Goal: Information Seeking & Learning: Learn about a topic

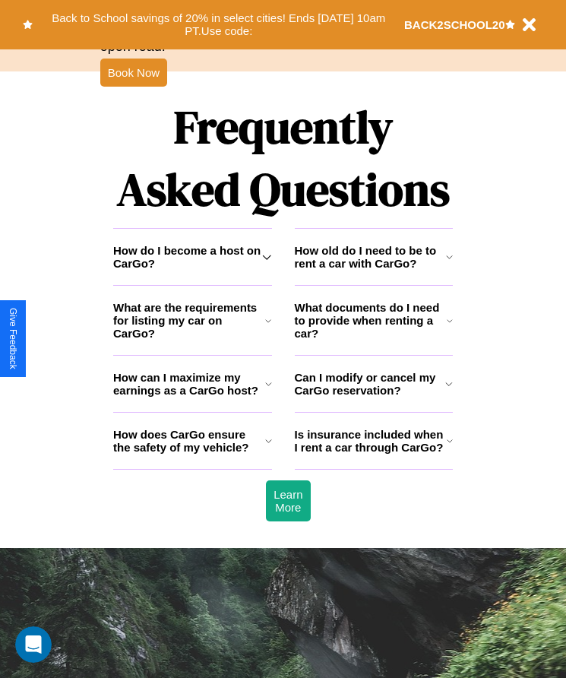
scroll to position [1982, 0]
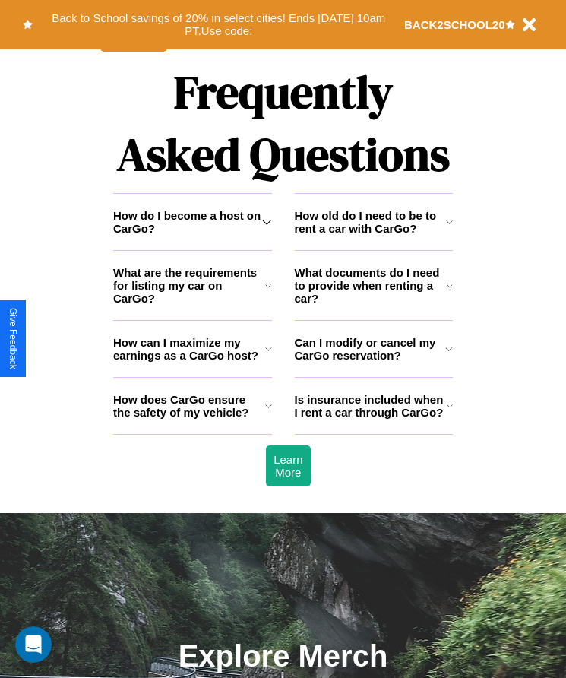
click at [268, 412] on icon at bounding box center [268, 406] width 7 height 12
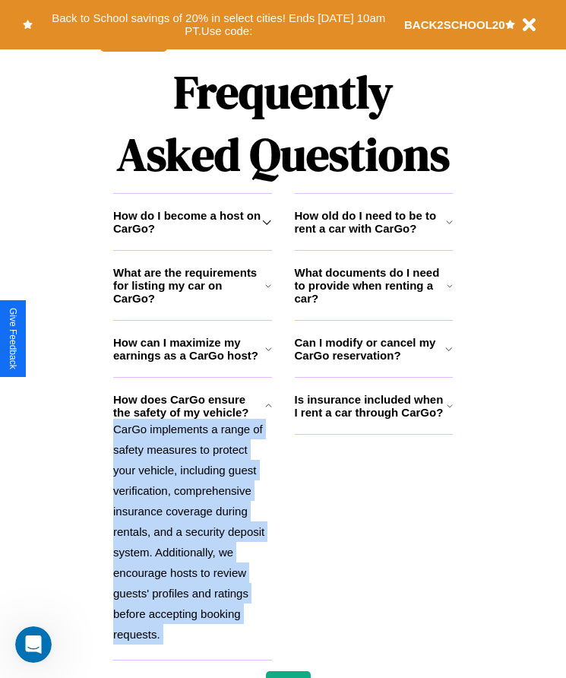
click at [268, 412] on icon at bounding box center [268, 406] width 7 height 12
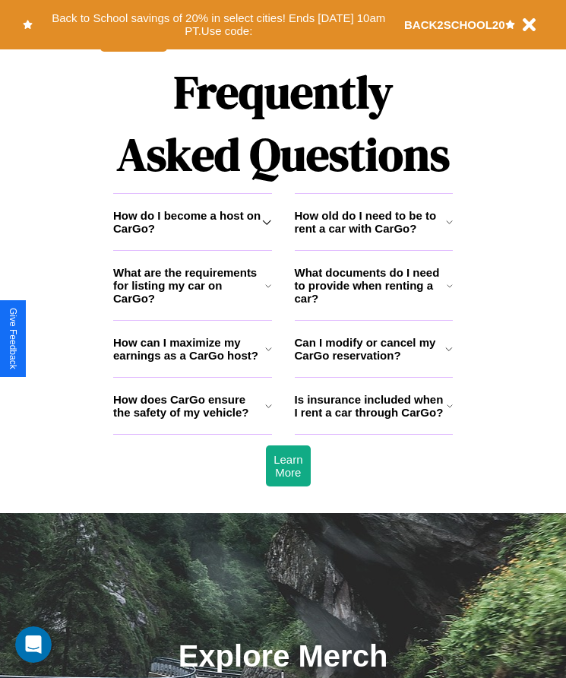
click at [192, 362] on h3 "How can I maximize my earnings as a CarGo host?" at bounding box center [189, 349] width 152 height 26
click at [450, 292] on icon at bounding box center [450, 286] width 6 height 12
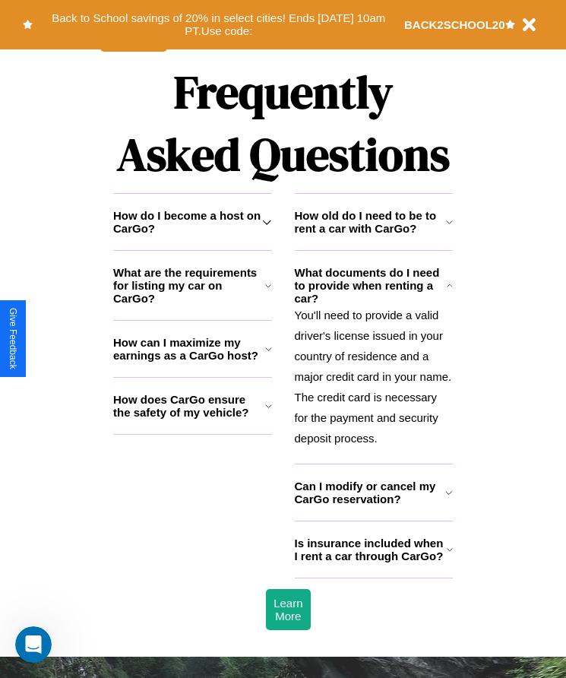
click at [373, 505] on h3 "Can I modify or cancel my CarGo reservation?" at bounding box center [370, 493] width 151 height 26
click at [373, 382] on p "You'll need to provide a valid driver's license issued in your country of resid…" at bounding box center [374, 377] width 159 height 144
click at [373, 563] on h3 "Is insurance included when I rent a car through CarGo?" at bounding box center [371, 550] width 152 height 26
